Goal: Information Seeking & Learning: Compare options

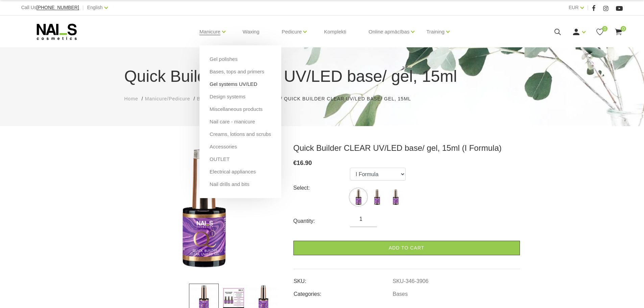
click at [224, 86] on link "Gel systems UV/LED" at bounding box center [234, 83] width 48 height 7
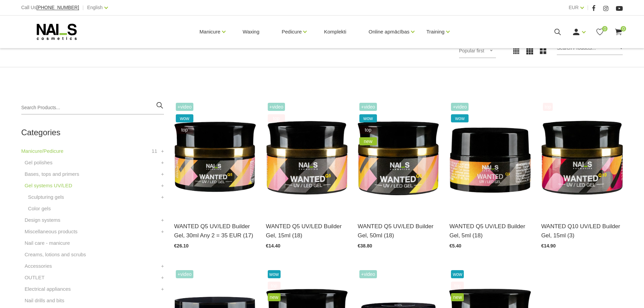
scroll to position [97, 0]
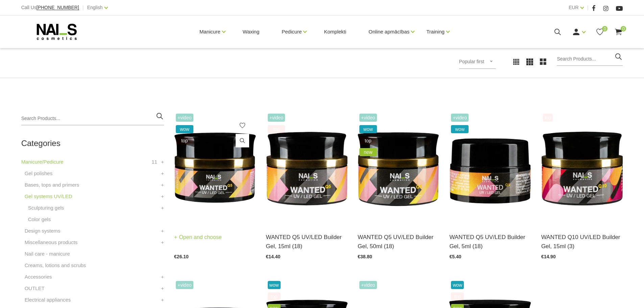
click at [222, 170] on img at bounding box center [214, 168] width 81 height 112
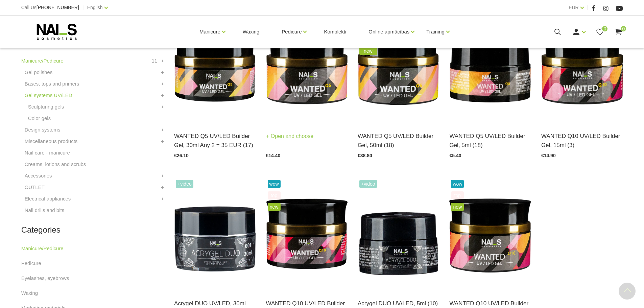
scroll to position [199, 0]
click at [317, 83] on img at bounding box center [306, 66] width 81 height 112
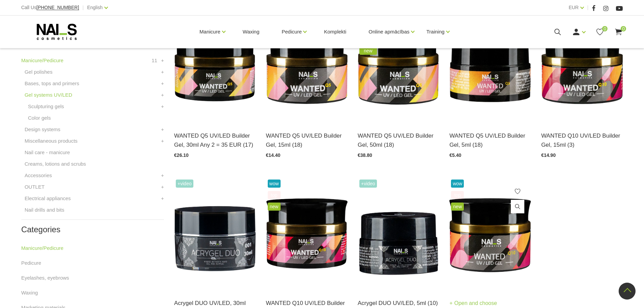
scroll to position [165, 0]
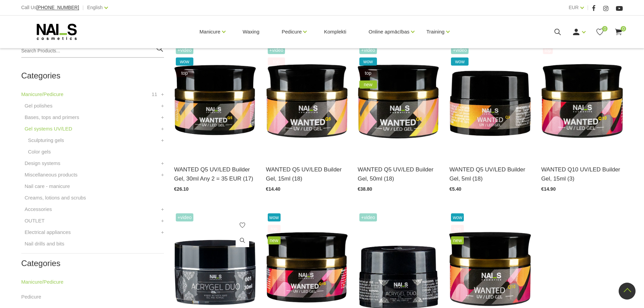
click at [238, 275] on img at bounding box center [214, 268] width 81 height 112
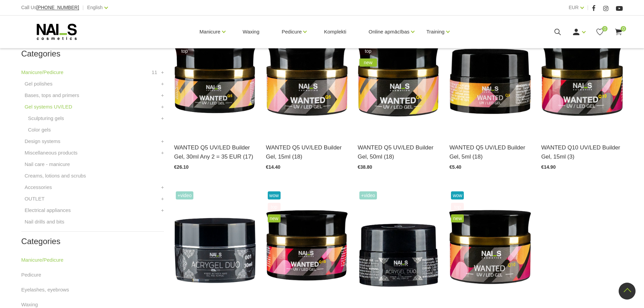
scroll to position [199, 0]
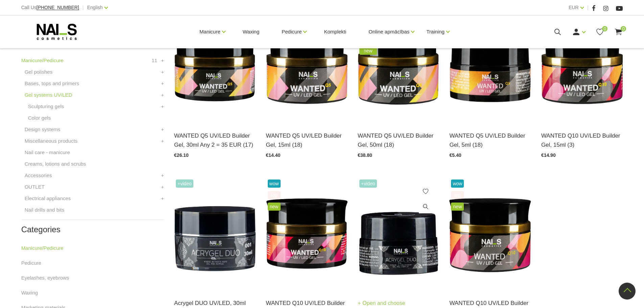
click at [411, 245] on img at bounding box center [398, 234] width 81 height 112
click at [494, 258] on img at bounding box center [489, 234] width 81 height 112
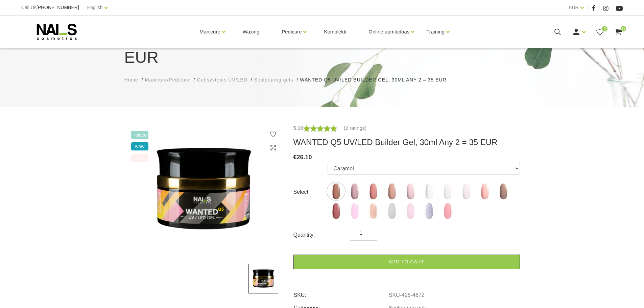
scroll to position [68, 0]
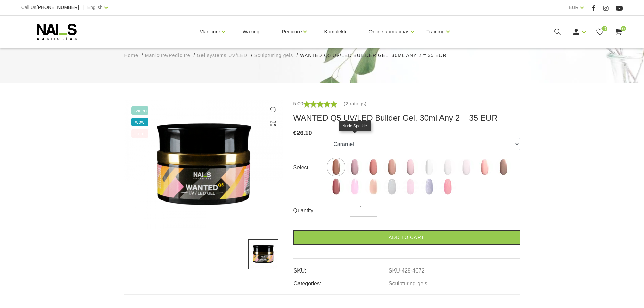
click at [354, 159] on img at bounding box center [354, 167] width 17 height 17
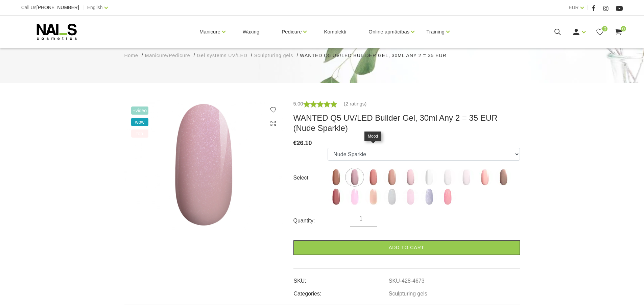
click at [371, 169] on img at bounding box center [373, 177] width 17 height 17
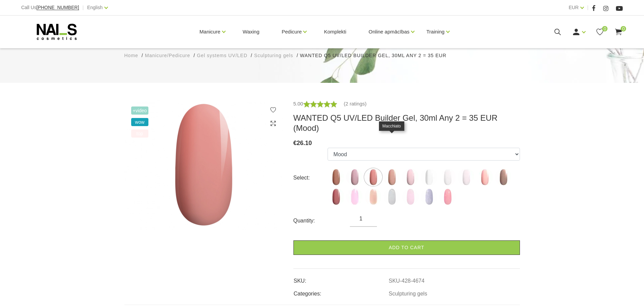
click at [390, 169] on img at bounding box center [391, 177] width 17 height 17
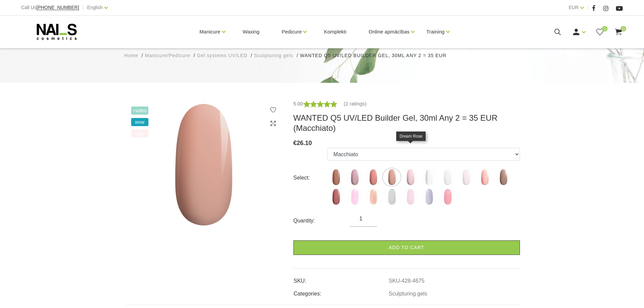
click at [408, 169] on img at bounding box center [410, 177] width 17 height 17
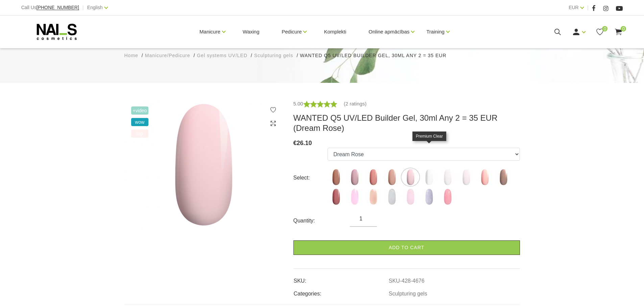
click at [426, 169] on img at bounding box center [428, 177] width 17 height 17
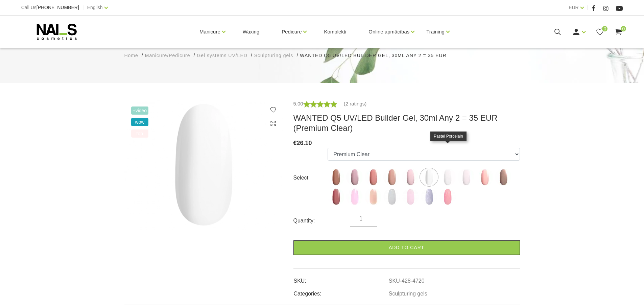
click at [453, 169] on img at bounding box center [447, 177] width 17 height 17
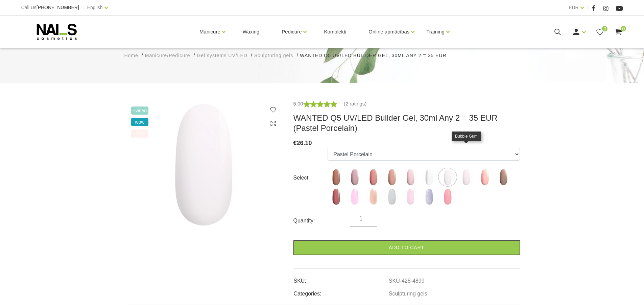
click at [466, 169] on img at bounding box center [466, 177] width 17 height 17
click at [483, 169] on img at bounding box center [484, 177] width 17 height 17
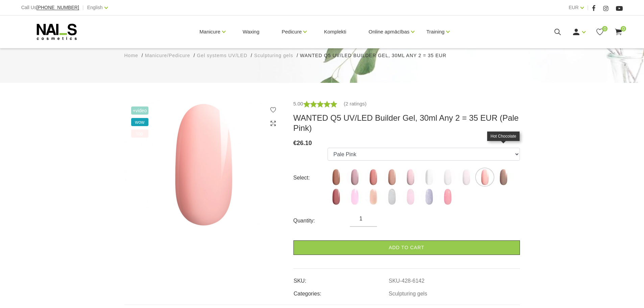
click at [500, 169] on img at bounding box center [503, 177] width 17 height 17
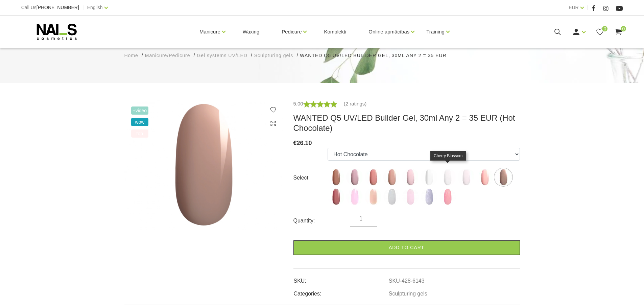
click at [447, 188] on img at bounding box center [447, 196] width 17 height 17
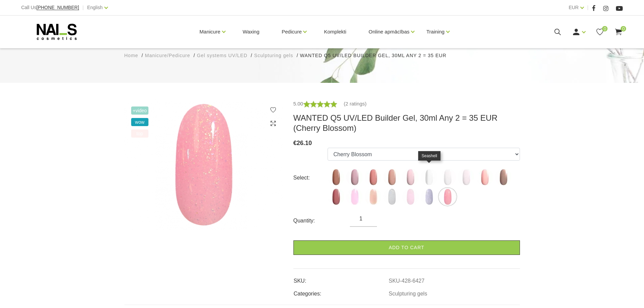
click at [429, 188] on img at bounding box center [428, 196] width 17 height 17
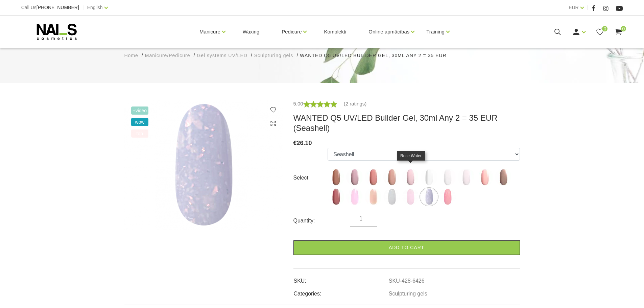
click at [409, 188] on img at bounding box center [410, 196] width 17 height 17
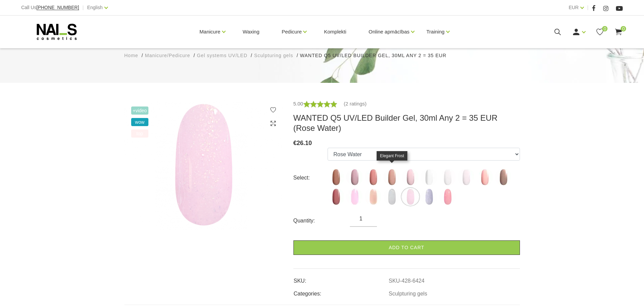
click at [393, 188] on img at bounding box center [391, 196] width 17 height 17
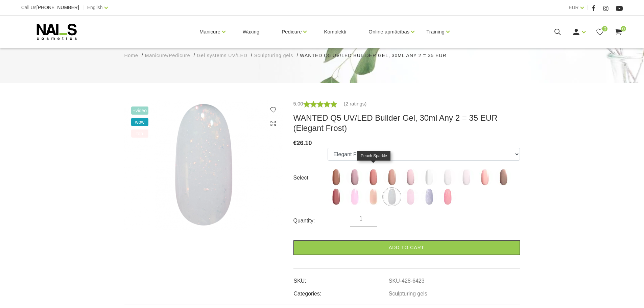
click at [374, 188] on img at bounding box center [373, 196] width 17 height 17
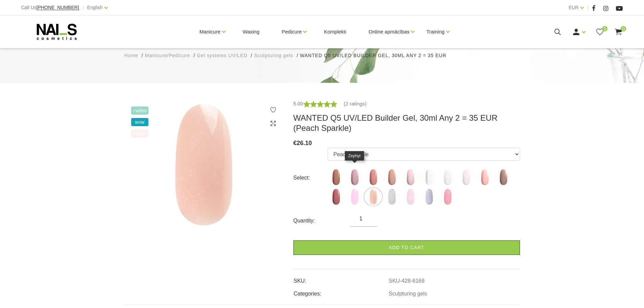
click at [354, 188] on img at bounding box center [354, 196] width 17 height 17
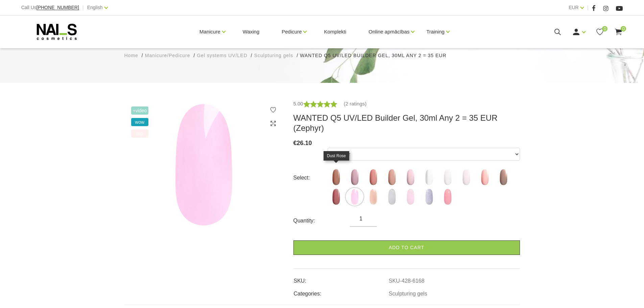
click at [337, 188] on img at bounding box center [336, 196] width 17 height 17
select select "6144"
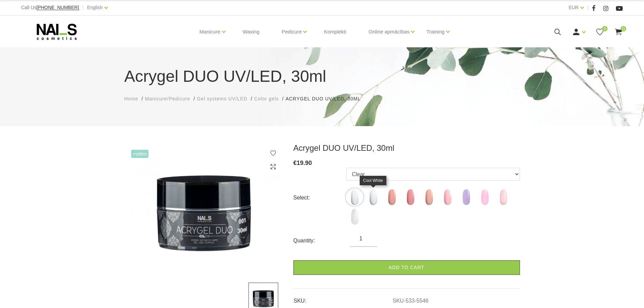
click at [373, 195] on img at bounding box center [373, 197] width 17 height 17
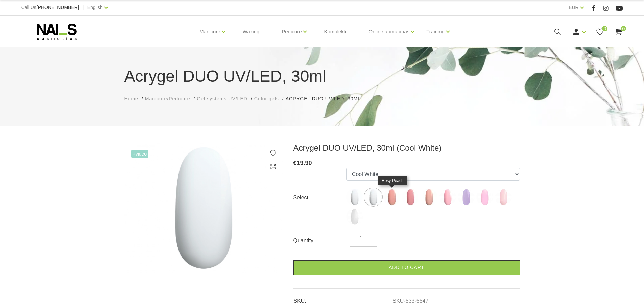
click at [391, 198] on img at bounding box center [391, 197] width 17 height 17
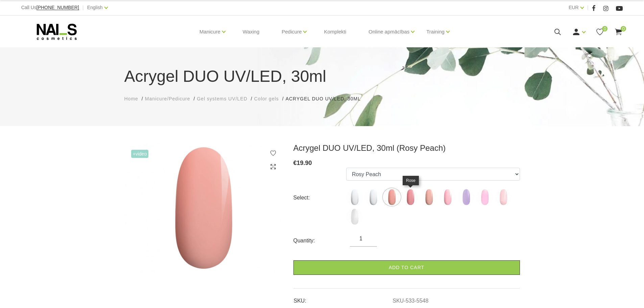
click at [407, 199] on img at bounding box center [410, 197] width 17 height 17
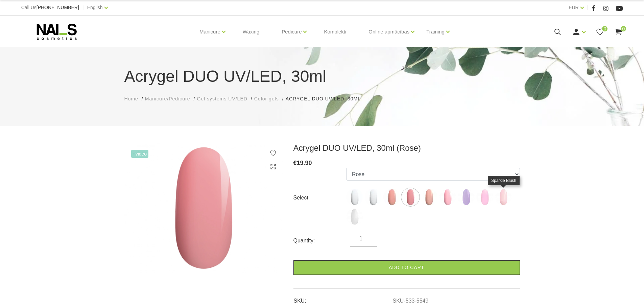
click at [501, 196] on img at bounding box center [503, 197] width 17 height 17
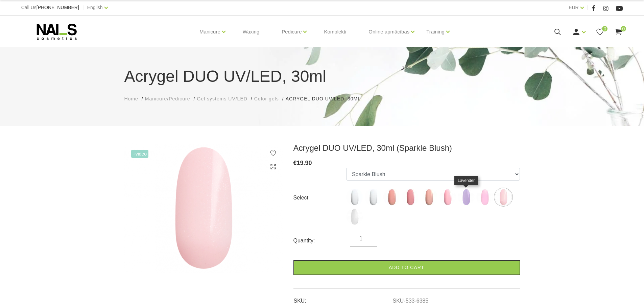
click at [468, 198] on img at bounding box center [466, 197] width 17 height 17
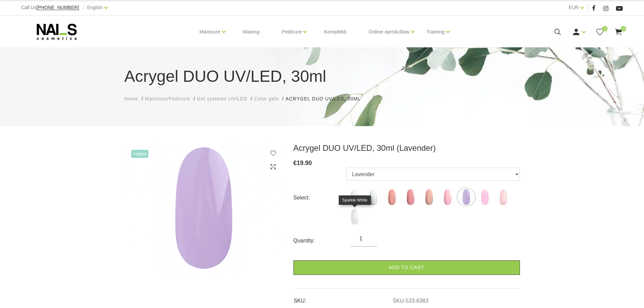
click at [353, 213] on img at bounding box center [354, 216] width 17 height 17
select select "6386"
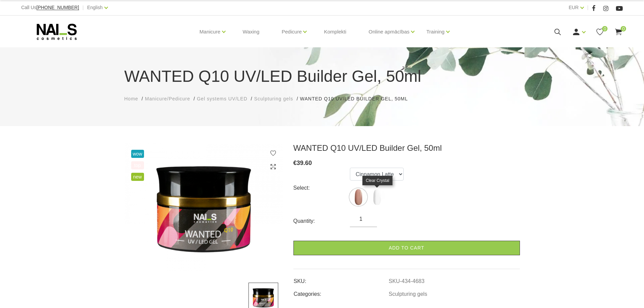
click at [382, 194] on img at bounding box center [376, 197] width 17 height 17
select select "4684"
